Goal: Task Accomplishment & Management: Use online tool/utility

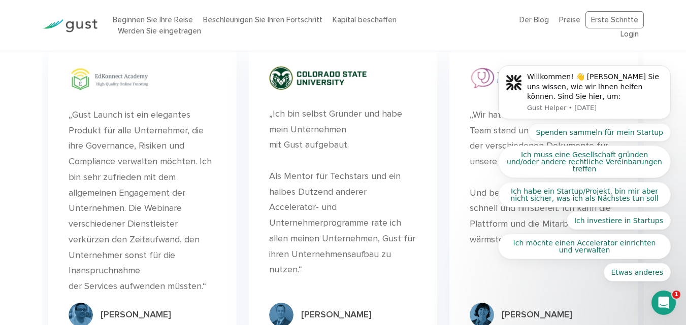
scroll to position [2821, 0]
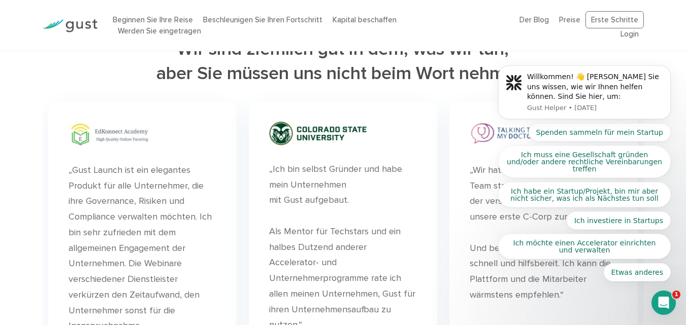
drag, startPoint x: 691, startPoint y: 22, endPoint x: 183, endPoint y: 294, distance: 576.4
click at [621, 31] on body "Willkommen! 👋 [PERSON_NAME] Sie uns wissen, wie wir Ihnen helfen können. Sind S…" at bounding box center [584, 102] width 195 height 384
click at [622, 36] on body "Willkommen! 👋 [PERSON_NAME] Sie uns wissen, wie wir Ihnen helfen können. Sind S…" at bounding box center [584, 102] width 195 height 384
click at [602, 17] on body "Willkommen! 👋 [PERSON_NAME] Sie uns wissen, wie wir Ihnen helfen können. Sind S…" at bounding box center [584, 102] width 195 height 384
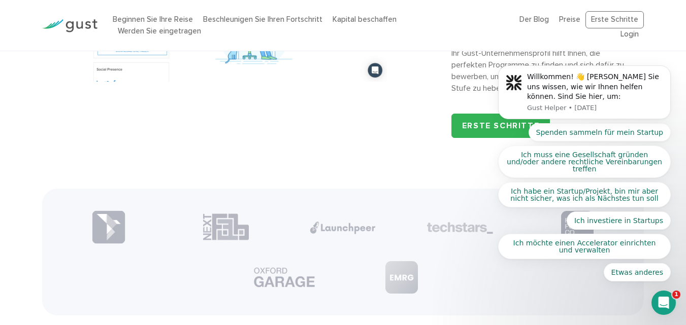
scroll to position [1244, 0]
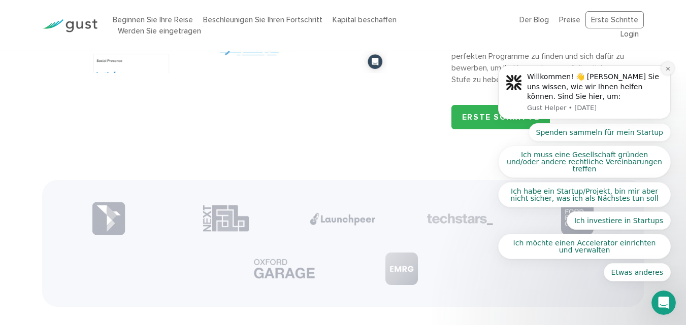
click at [665, 72] on icon "Benachrichtigung schließen" at bounding box center [668, 69] width 6 height 6
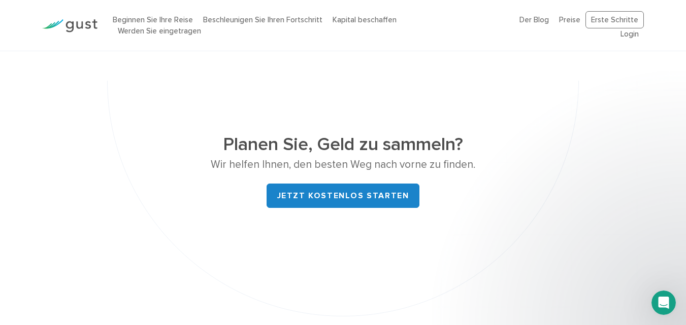
scroll to position [4136, 0]
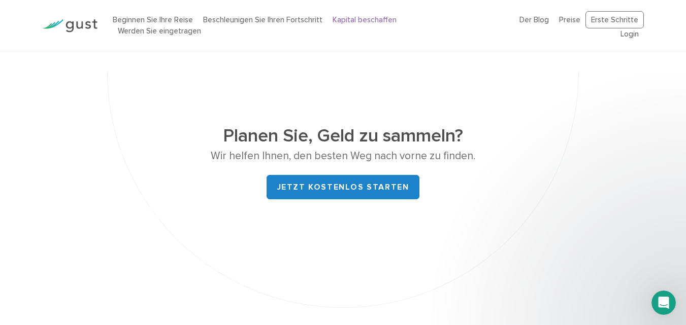
click at [355, 19] on font "Kapital beschaffen" at bounding box center [364, 19] width 64 height 9
